Goal: Task Accomplishment & Management: Use online tool/utility

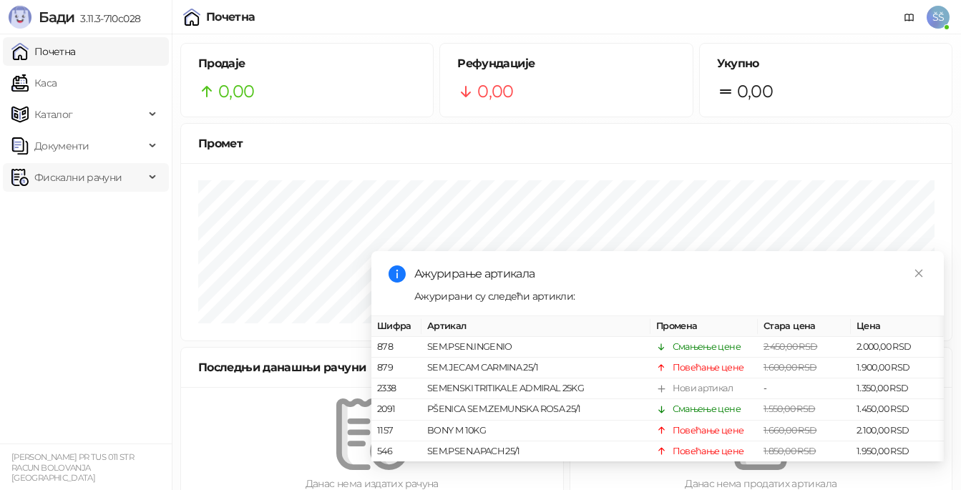
click at [74, 178] on span "Фискални рачуни" at bounding box center [77, 177] width 87 height 29
click at [78, 237] on link "По данима" at bounding box center [55, 240] width 76 height 29
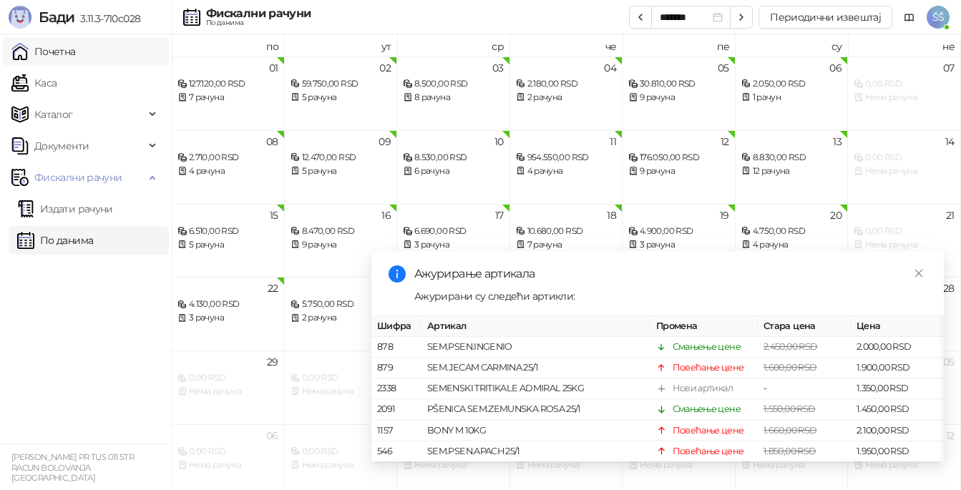
click at [52, 53] on link "Почетна" at bounding box center [43, 51] width 64 height 29
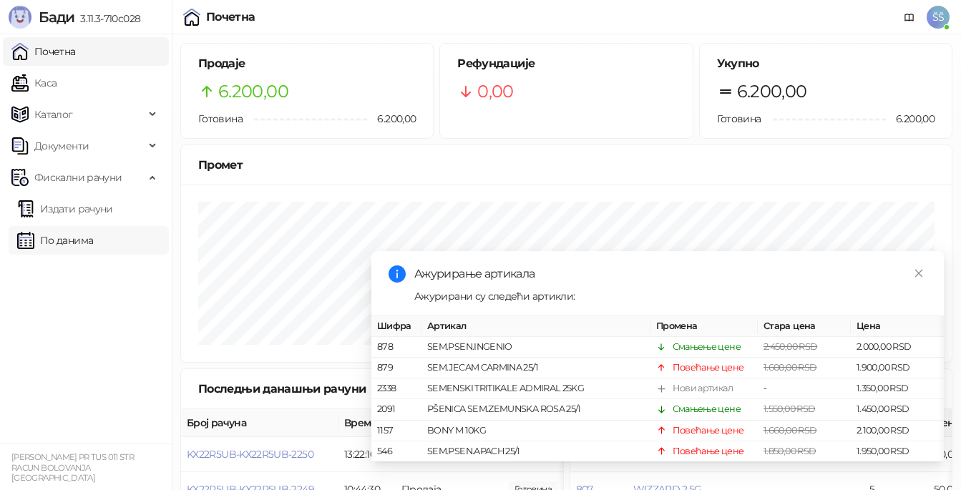
click at [61, 235] on link "По данима" at bounding box center [55, 240] width 76 height 29
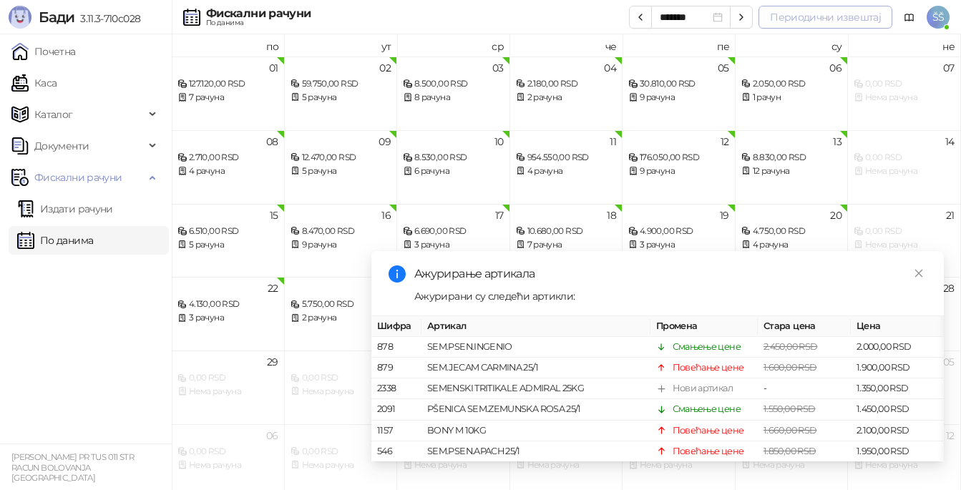
click at [779, 22] on button "Периодични извештај" at bounding box center [825, 17] width 134 height 23
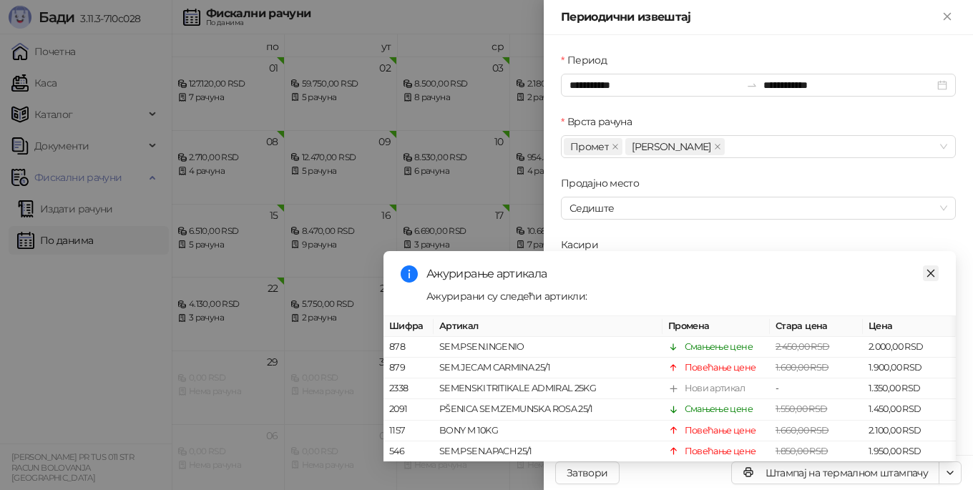
click at [933, 268] on icon "close" at bounding box center [931, 273] width 10 height 10
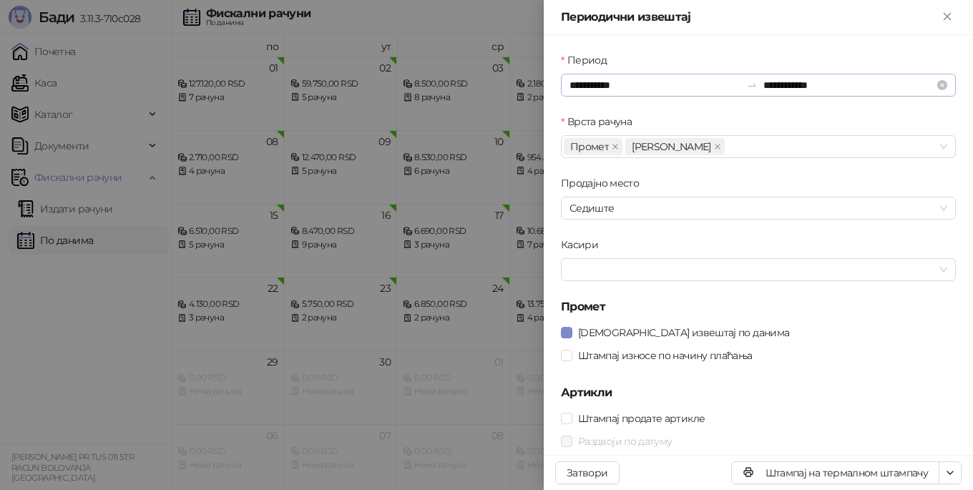
click at [746, 85] on icon "swap-right" at bounding box center [751, 84] width 11 height 11
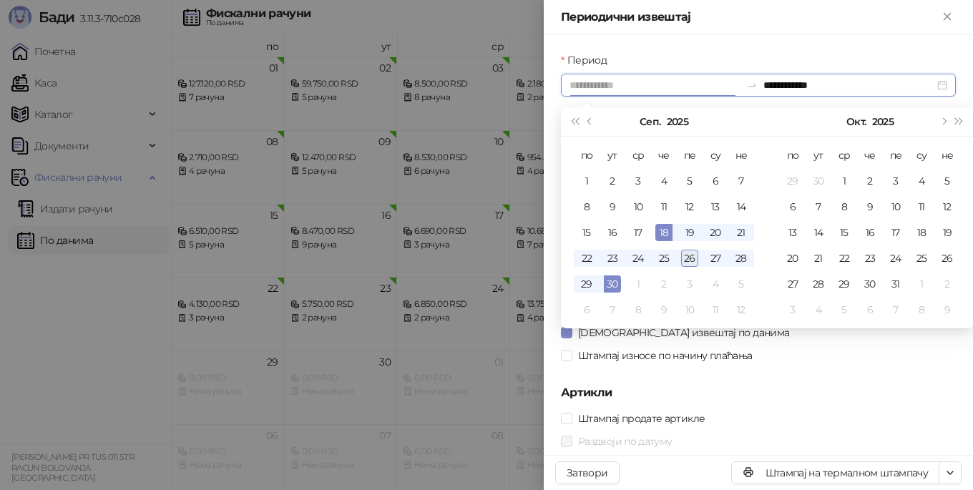
type input "**********"
click at [692, 260] on div "26" at bounding box center [689, 258] width 17 height 17
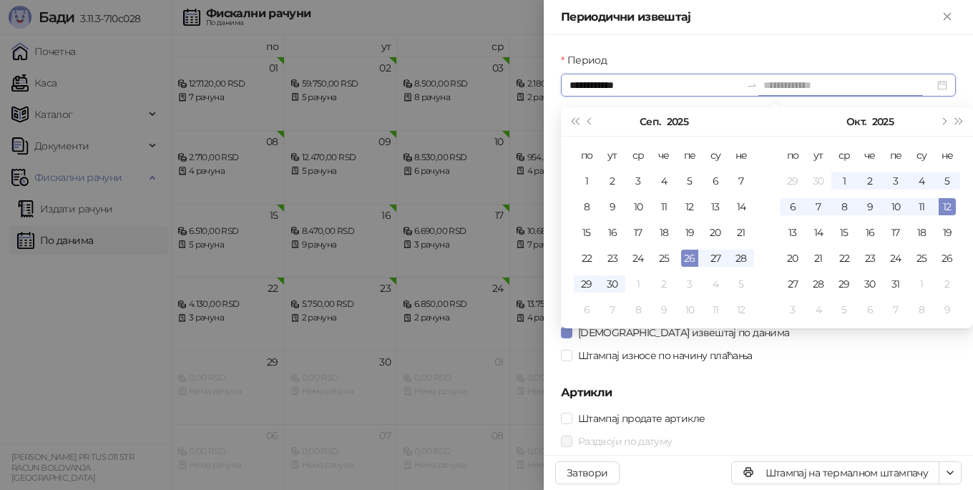
type input "**********"
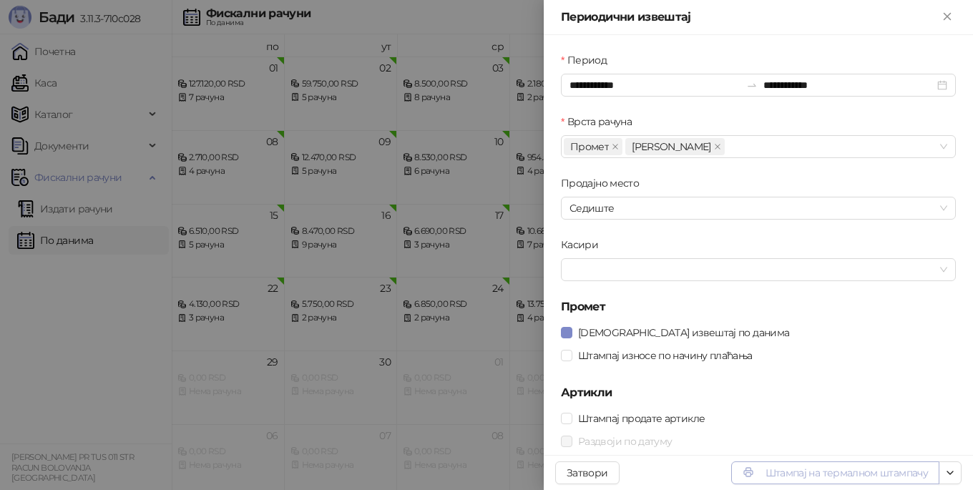
click at [832, 479] on button "Штампај на термалном штампачу" at bounding box center [835, 472] width 208 height 23
